Goal: Information Seeking & Learning: Find specific fact

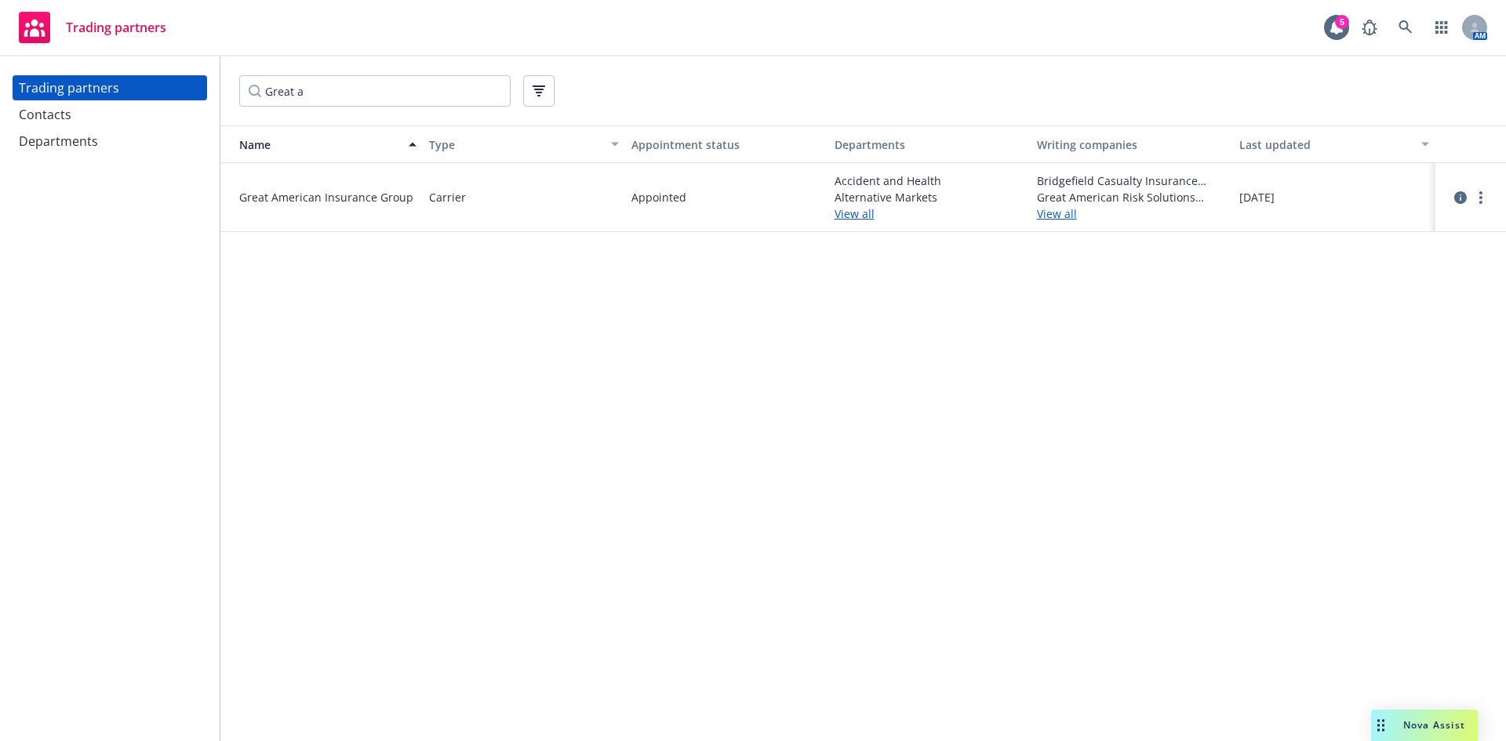
click at [387, 93] on input "Great a" at bounding box center [374, 90] width 271 height 31
drag, startPoint x: 0, startPoint y: 0, endPoint x: 131, endPoint y: 92, distance: 159.9
click at [131, 92] on div "Trading partners Contacts Departments Great a Name Type Appointment status Depa…" at bounding box center [753, 398] width 1506 height 685
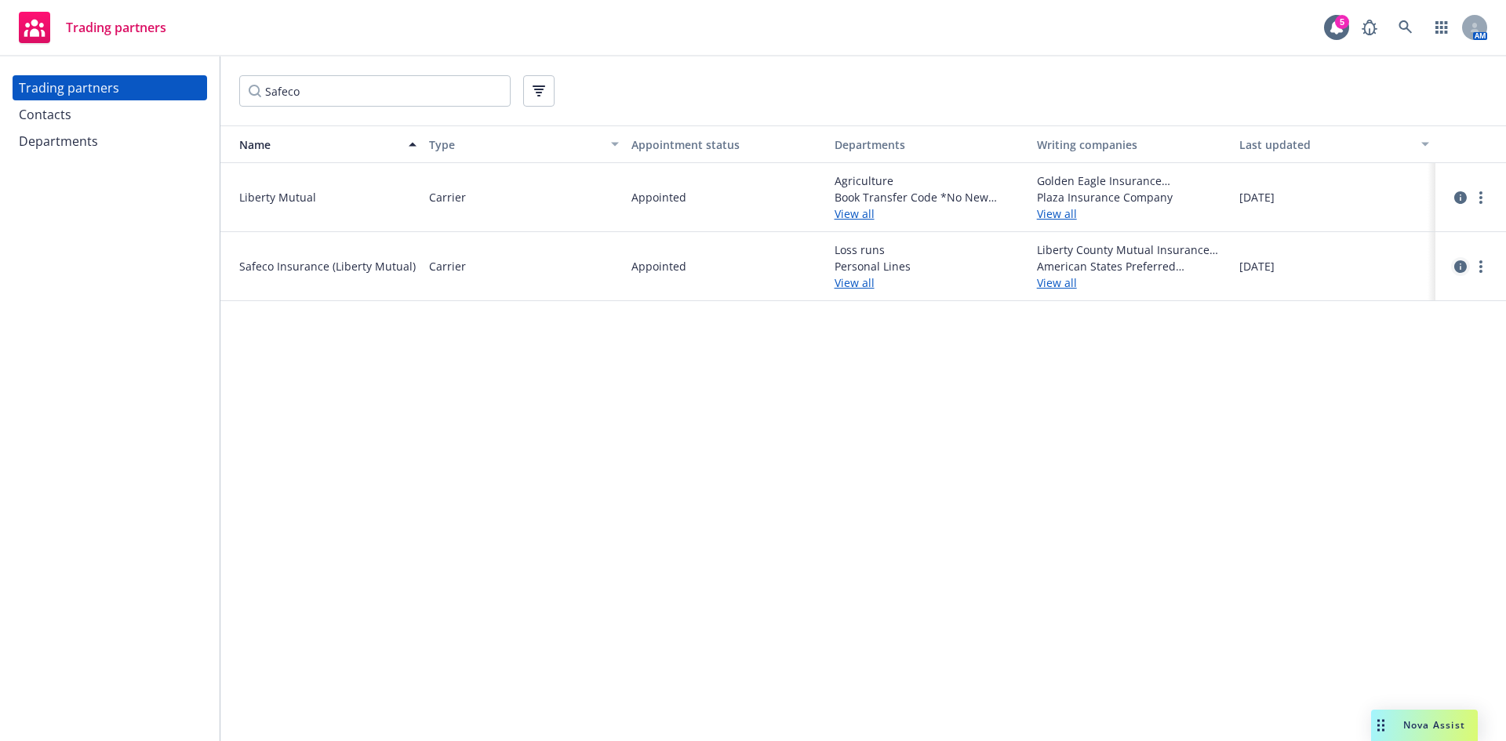
type input "Safeco"
click at [1455, 269] on icon "circleInformation" at bounding box center [1460, 266] width 13 height 13
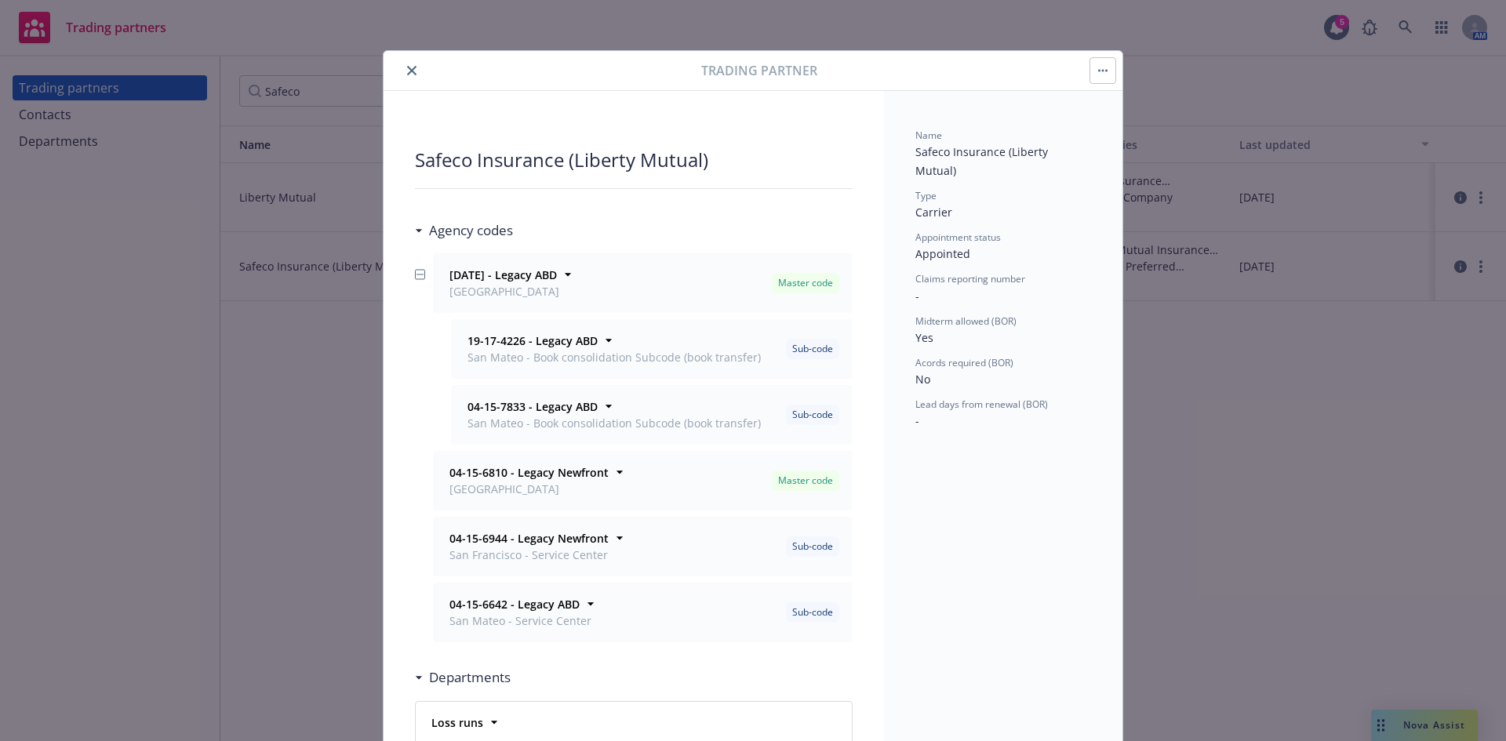
click at [1288, 384] on div "Trading partner Safeco Insurance (Liberty Mutual) Agency codes [DATE] - Legacy …" at bounding box center [753, 370] width 1506 height 741
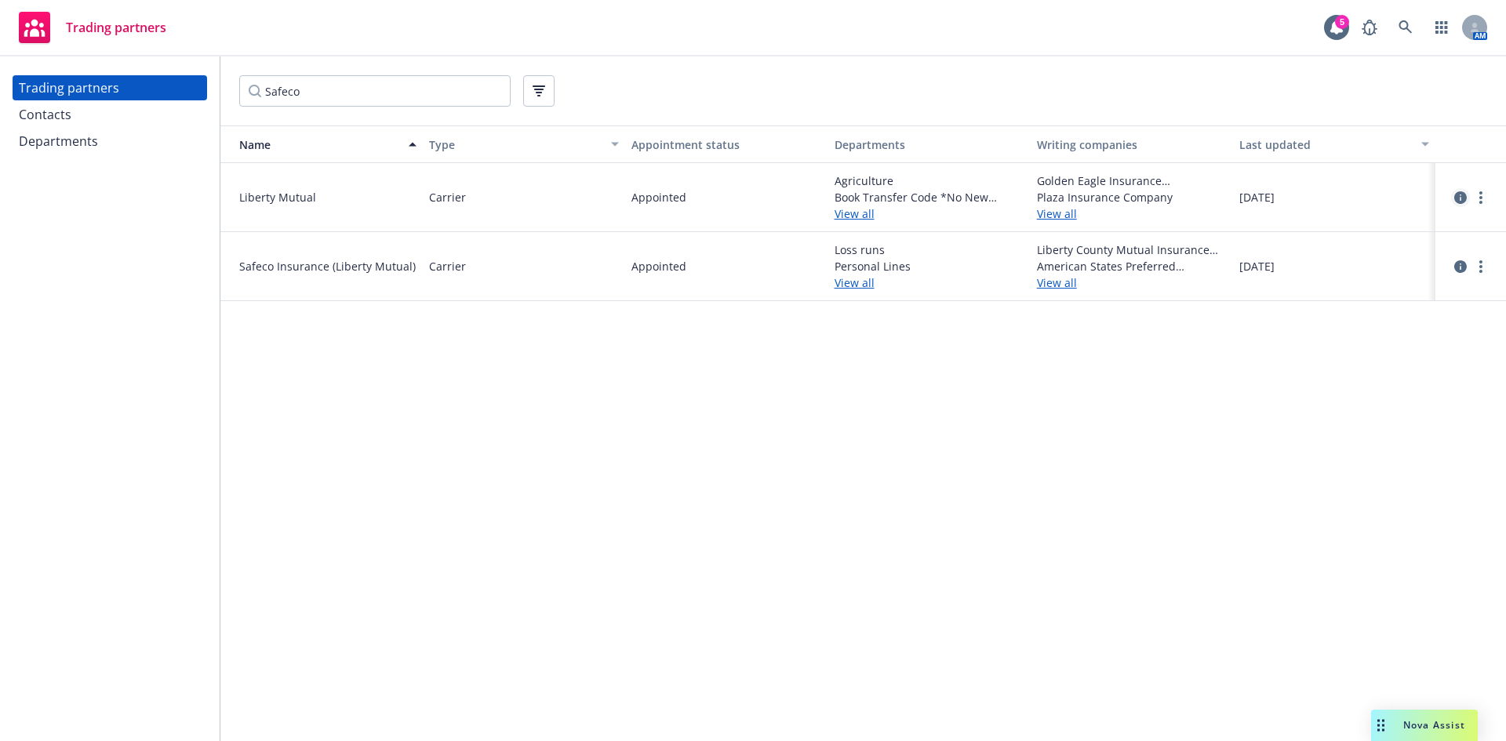
click at [1459, 193] on icon "circleInformation" at bounding box center [1460, 197] width 13 height 13
click at [1450, 195] on div at bounding box center [1471, 198] width 58 height 38
click at [1465, 197] on icon "circleInformation" at bounding box center [1460, 197] width 13 height 13
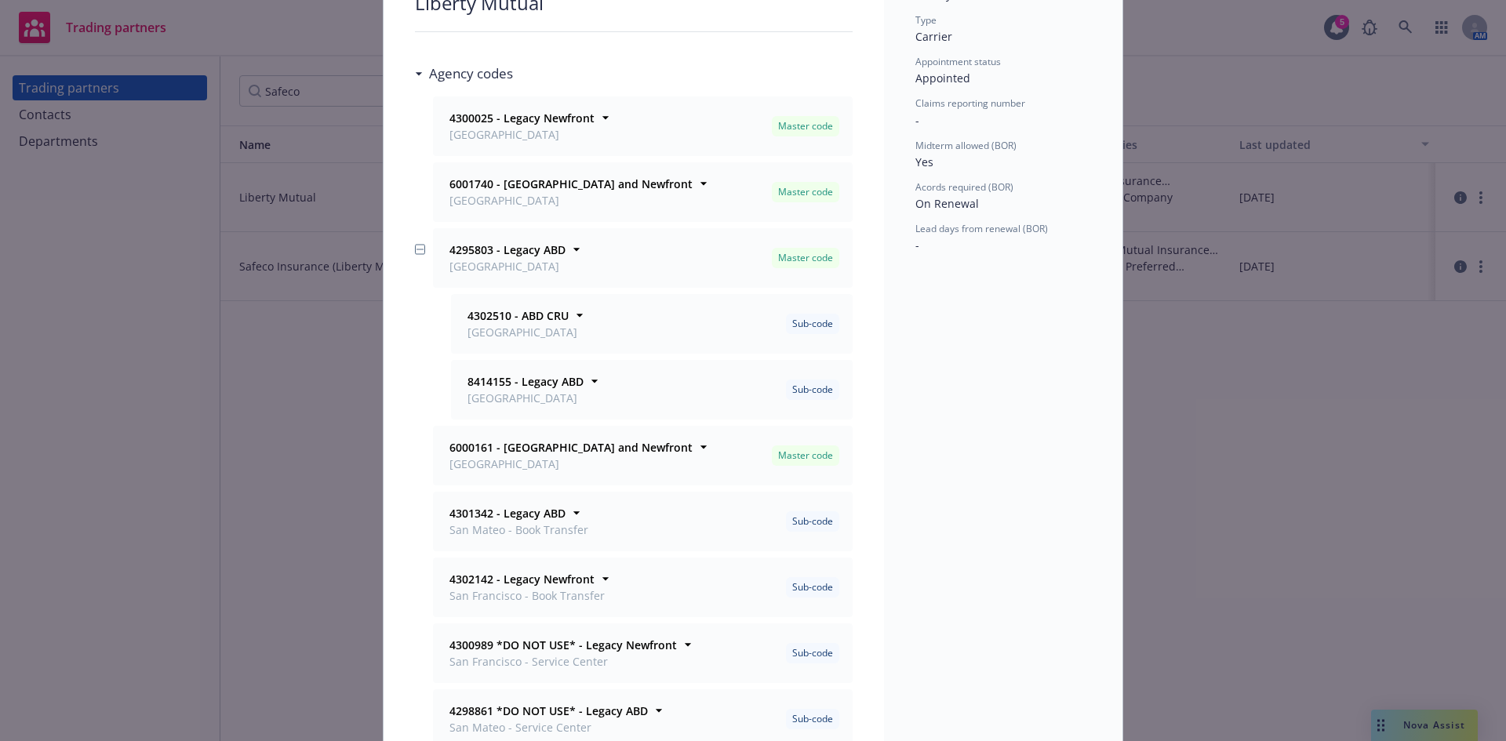
scroll to position [235, 0]
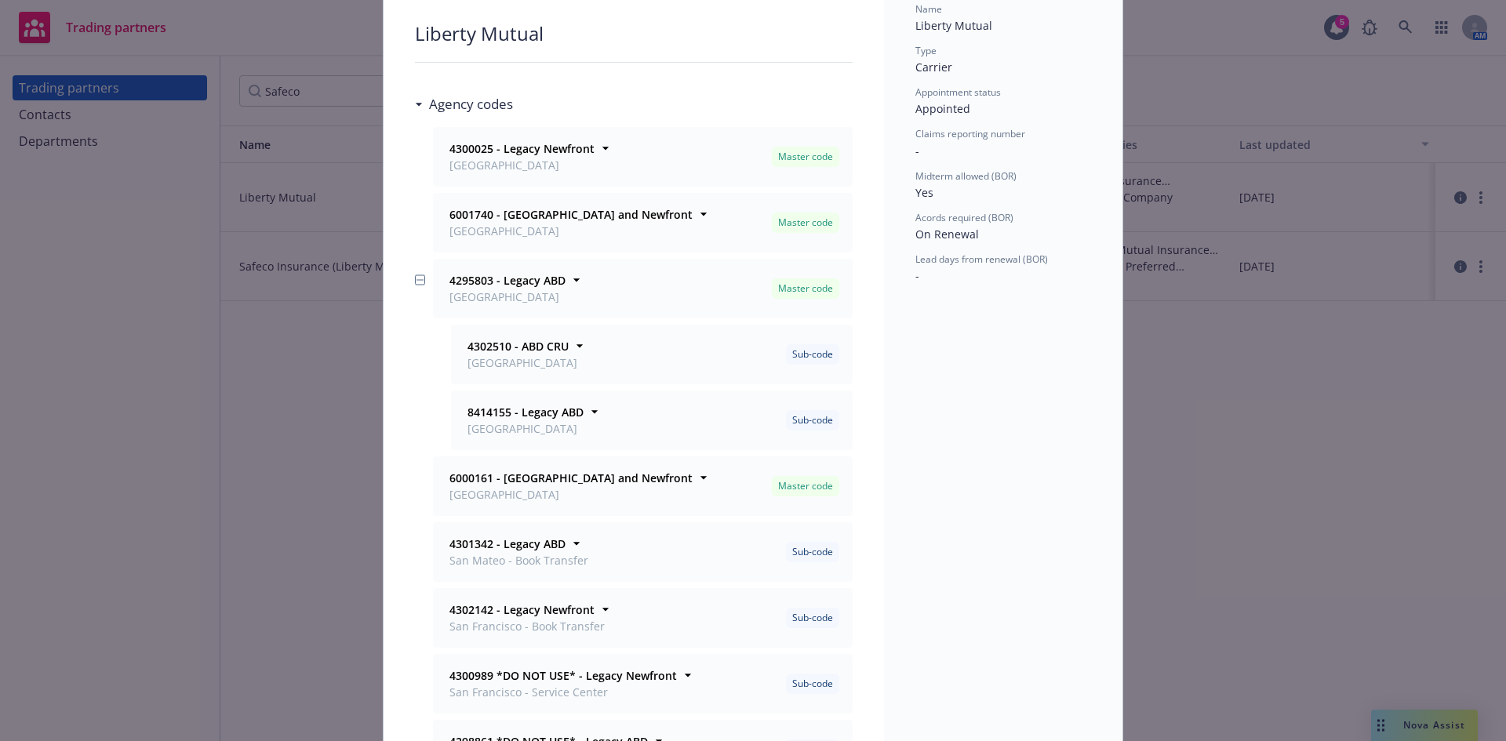
scroll to position [157, 0]
